Goal: Find contact information: Find contact information

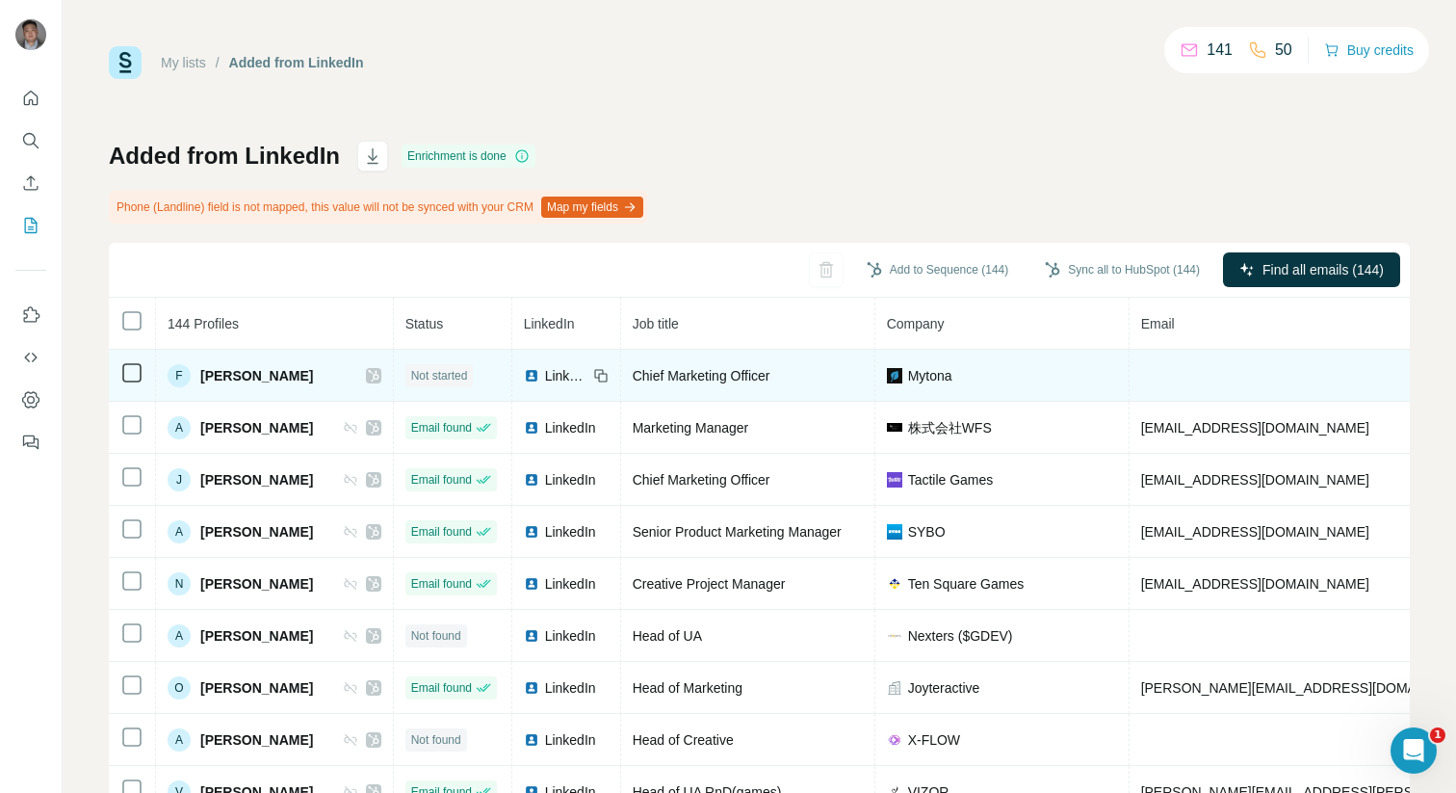
click at [287, 377] on span "[PERSON_NAME]" at bounding box center [256, 375] width 113 height 19
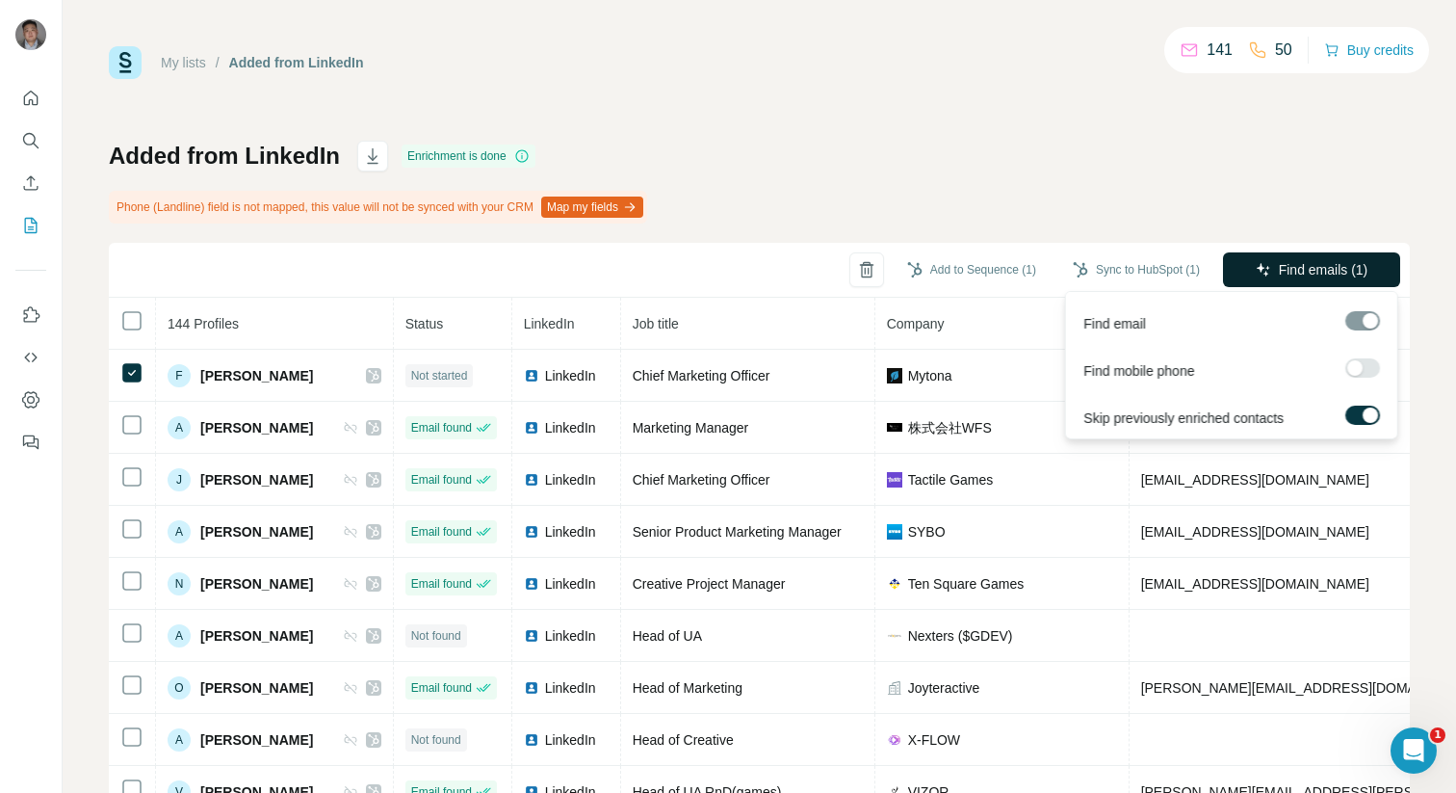
click at [1316, 274] on span "Find emails (1)" at bounding box center [1324, 269] width 90 height 19
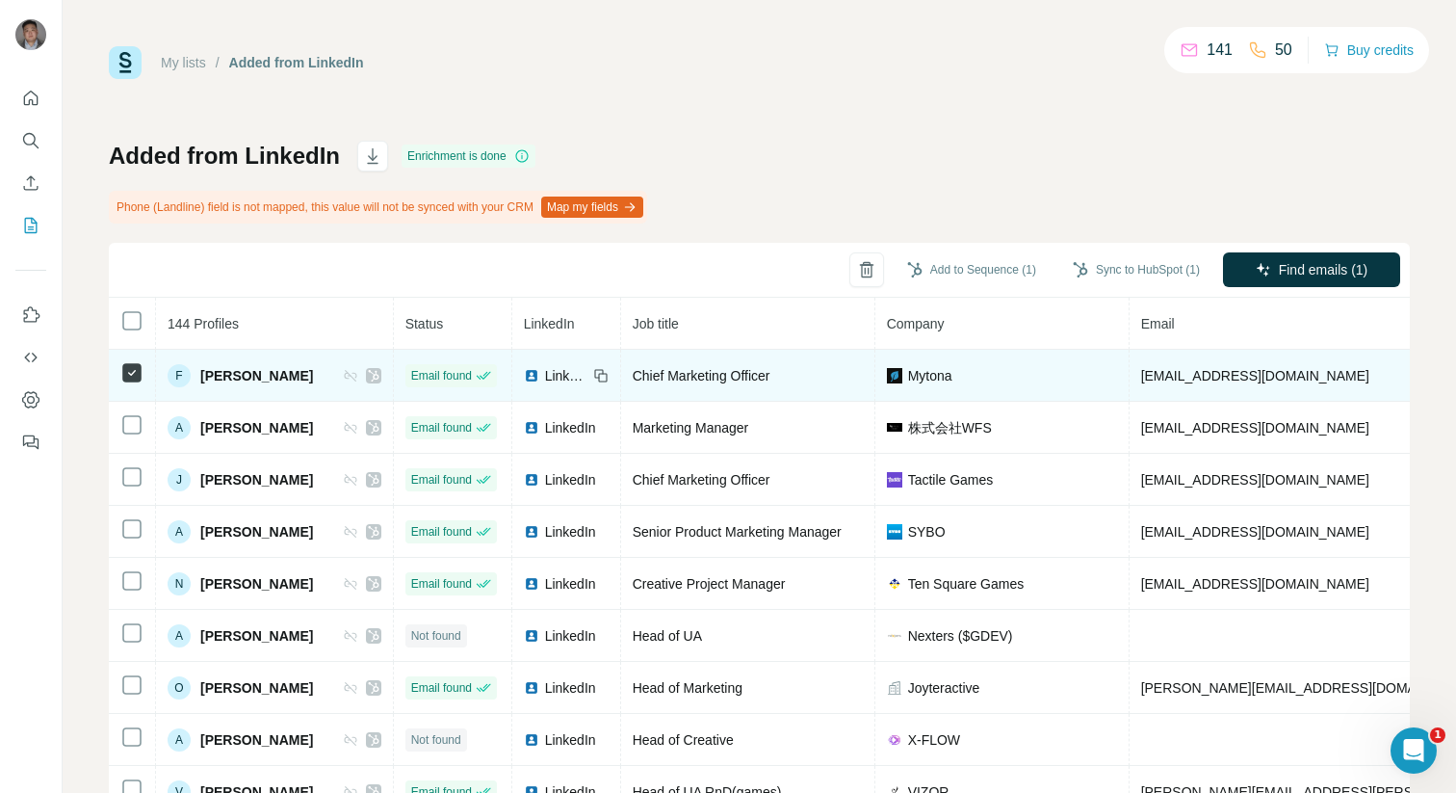
click at [1190, 380] on span "[EMAIL_ADDRESS][DOMAIN_NAME]" at bounding box center [1255, 375] width 228 height 15
copy span "[EMAIL_ADDRESS][DOMAIN_NAME]"
click at [1245, 370] on span "[EMAIL_ADDRESS][DOMAIN_NAME]" at bounding box center [1255, 375] width 228 height 15
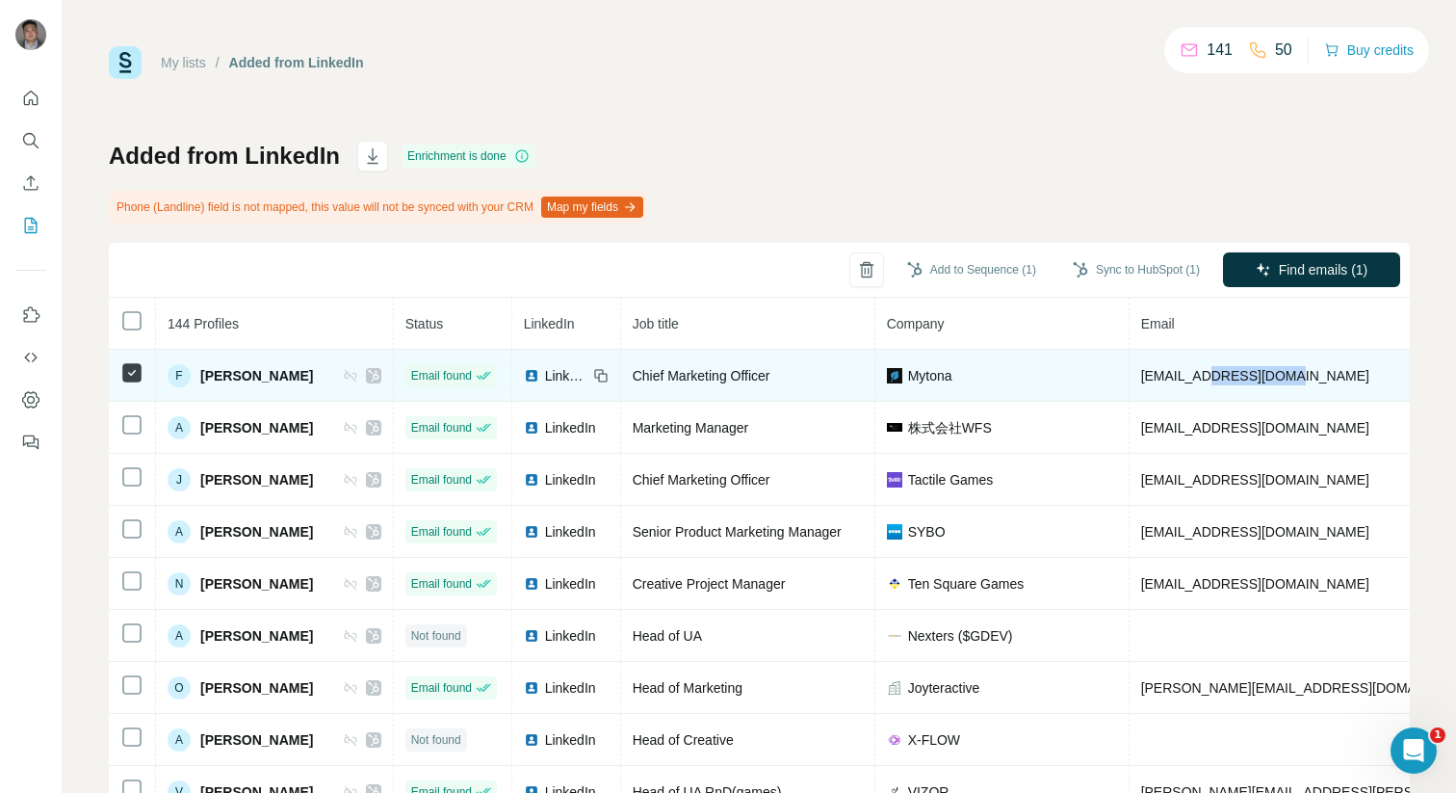
click at [1245, 370] on span "[EMAIL_ADDRESS][DOMAIN_NAME]" at bounding box center [1255, 375] width 228 height 15
